Goal: Task Accomplishment & Management: Use online tool/utility

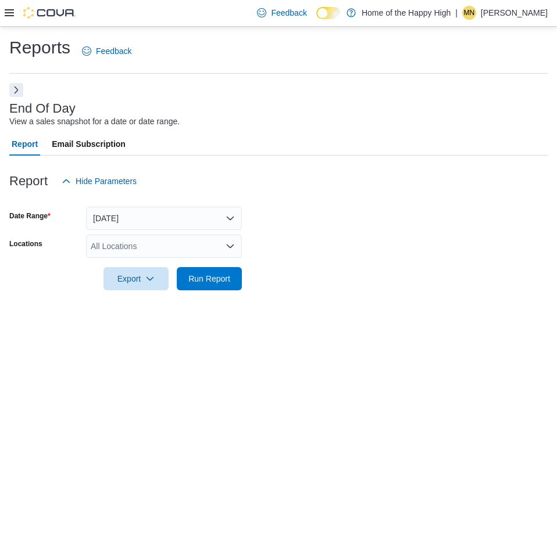
click at [7, 15] on icon at bounding box center [9, 12] width 9 height 9
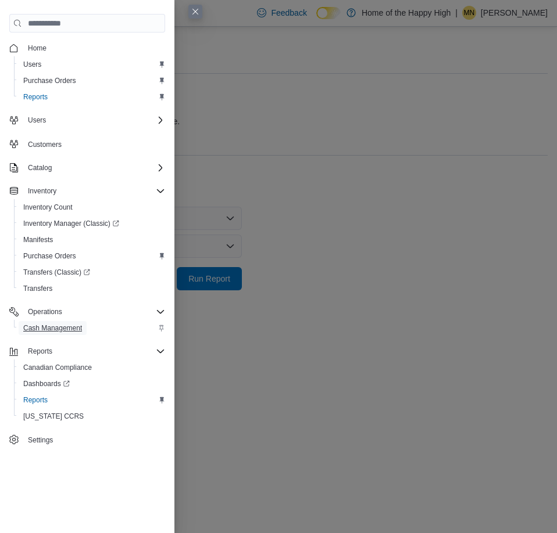
click at [44, 327] on span "Cash Management" at bounding box center [52, 328] width 59 height 9
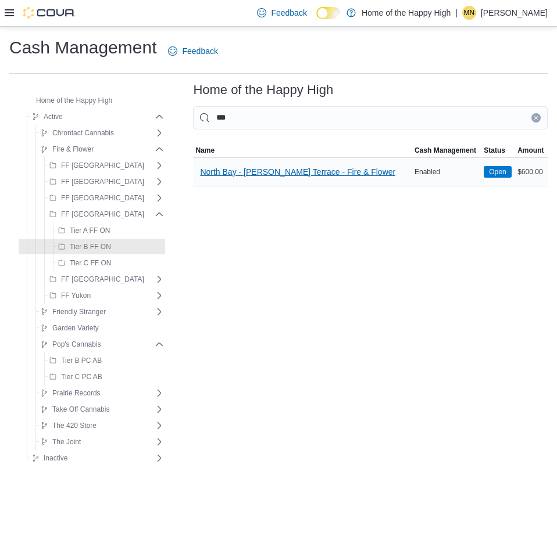
type input "***"
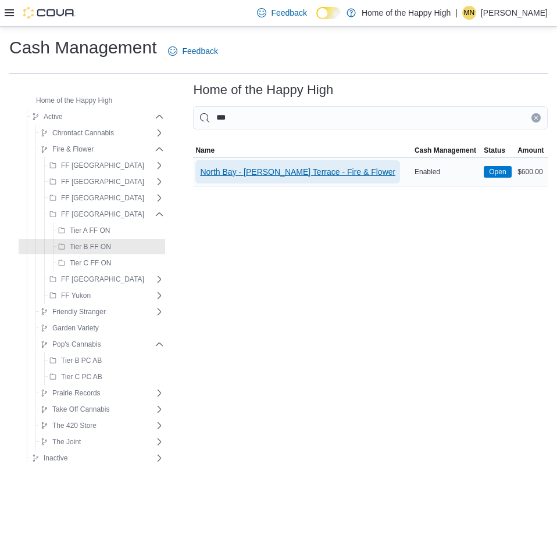
click at [227, 174] on span "North Bay - [PERSON_NAME] Terrace - Fire & Flower" at bounding box center [297, 172] width 195 height 12
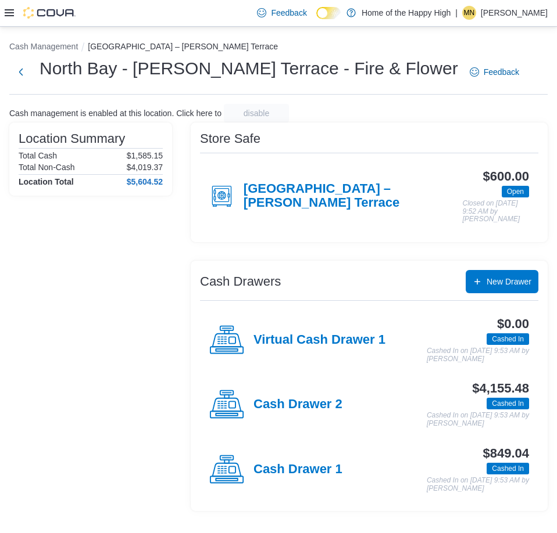
click at [312, 330] on div "Virtual Cash Drawer 1" at bounding box center [297, 340] width 176 height 35
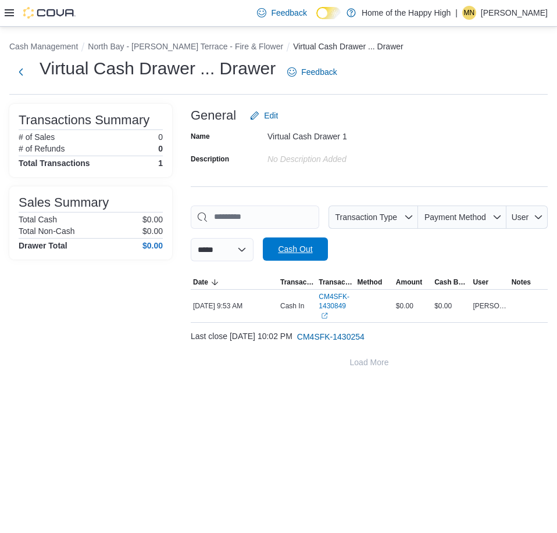
click at [296, 246] on span "Cash Out" at bounding box center [295, 249] width 34 height 12
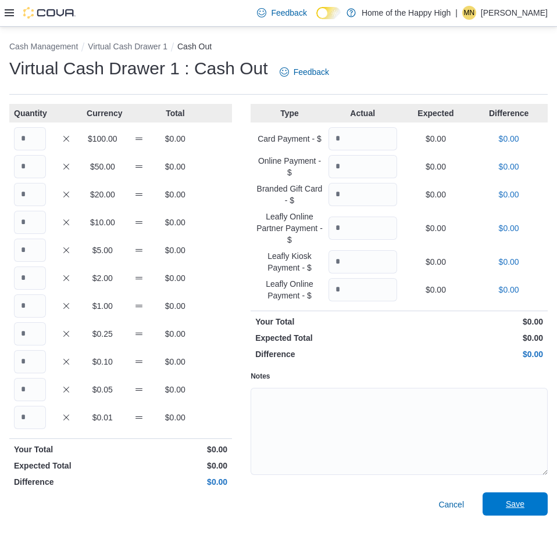
click at [500, 502] on span "Save" at bounding box center [514, 504] width 51 height 23
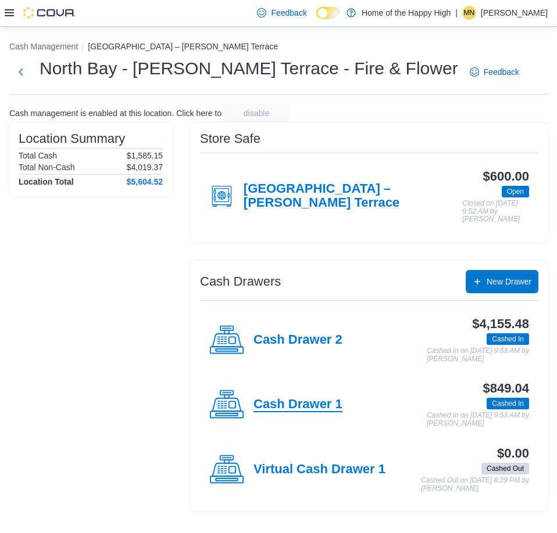
click at [282, 404] on h4 "Cash Drawer 1" at bounding box center [297, 404] width 89 height 15
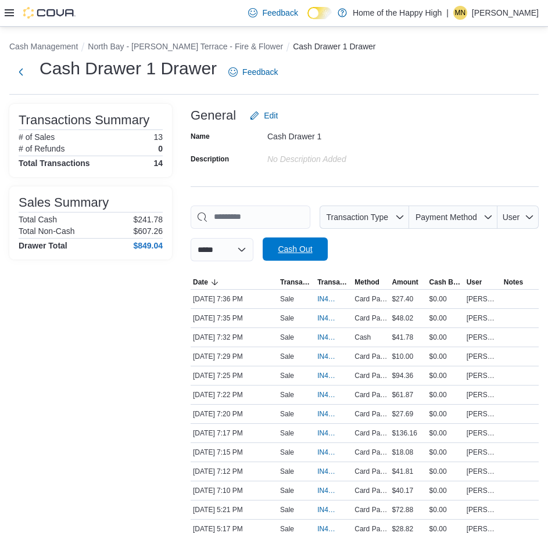
click at [284, 256] on span "Cash Out" at bounding box center [295, 249] width 51 height 23
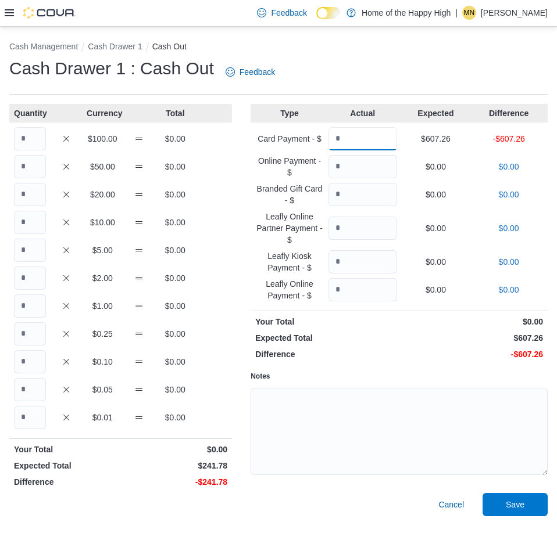
click at [358, 138] on input "Quantity" at bounding box center [362, 138] width 69 height 23
type input "******"
click at [40, 202] on input "Quantity" at bounding box center [30, 194] width 32 height 23
type input "*"
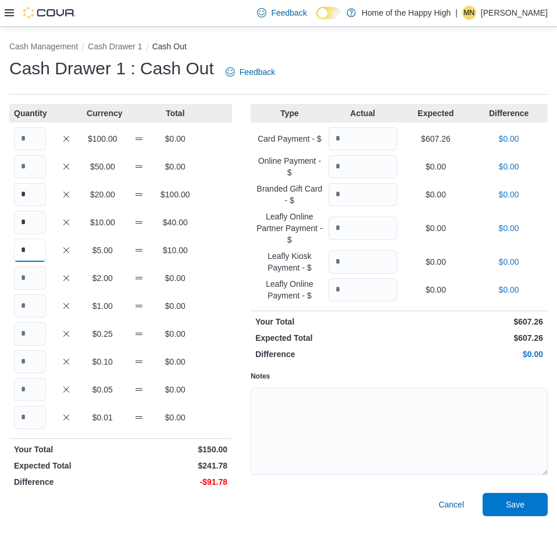
type input "*"
type input "**"
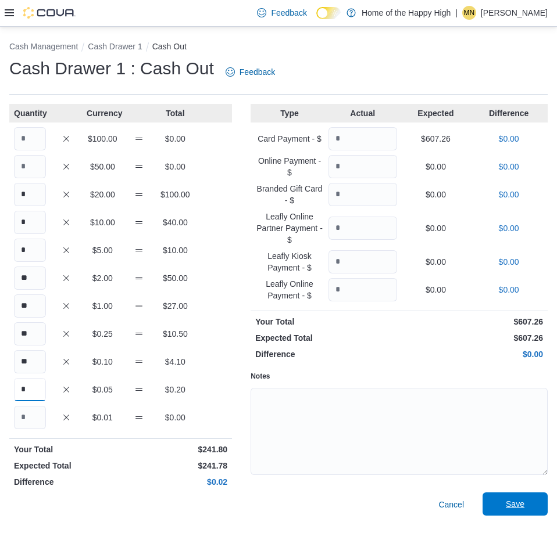
type input "*"
click at [510, 504] on span "Save" at bounding box center [515, 505] width 19 height 12
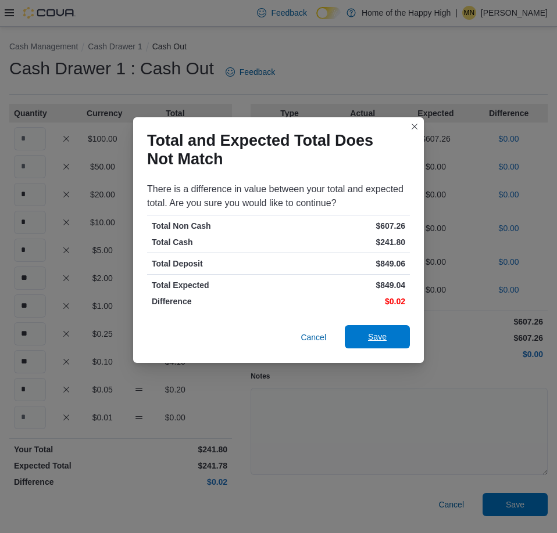
click at [389, 344] on span "Save" at bounding box center [377, 336] width 51 height 23
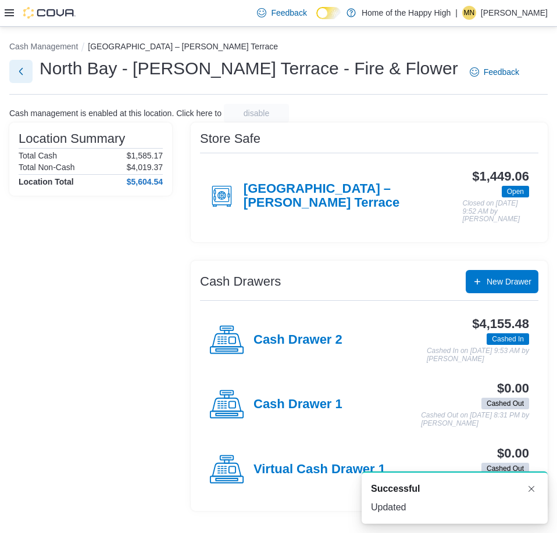
click at [23, 72] on button "Next" at bounding box center [20, 71] width 23 height 23
